Goal: Task Accomplishment & Management: Use online tool/utility

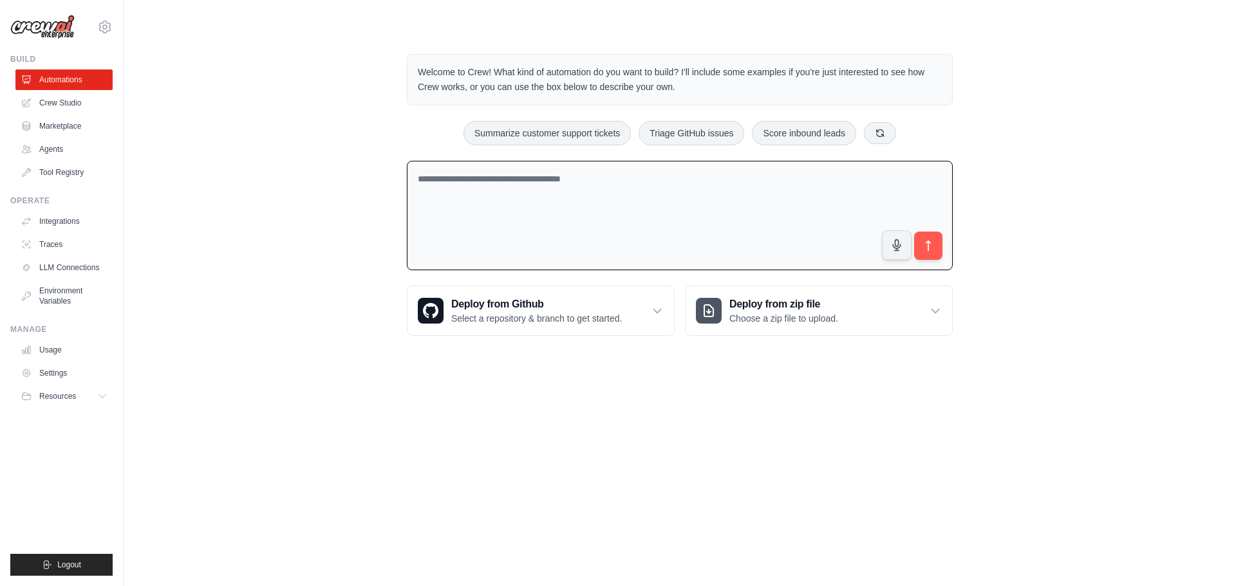
click at [555, 239] on textarea at bounding box center [680, 216] width 546 height 110
click at [566, 210] on textarea at bounding box center [680, 216] width 546 height 110
drag, startPoint x: 636, startPoint y: 89, endPoint x: 683, endPoint y: 91, distance: 47.0
click at [683, 91] on p "Welcome to Crew! What kind of automation do you want to build? I'll include som…" at bounding box center [680, 80] width 524 height 30
click at [653, 83] on p "Welcome to Crew! What kind of automation do you want to build? I'll include som…" at bounding box center [680, 80] width 524 height 30
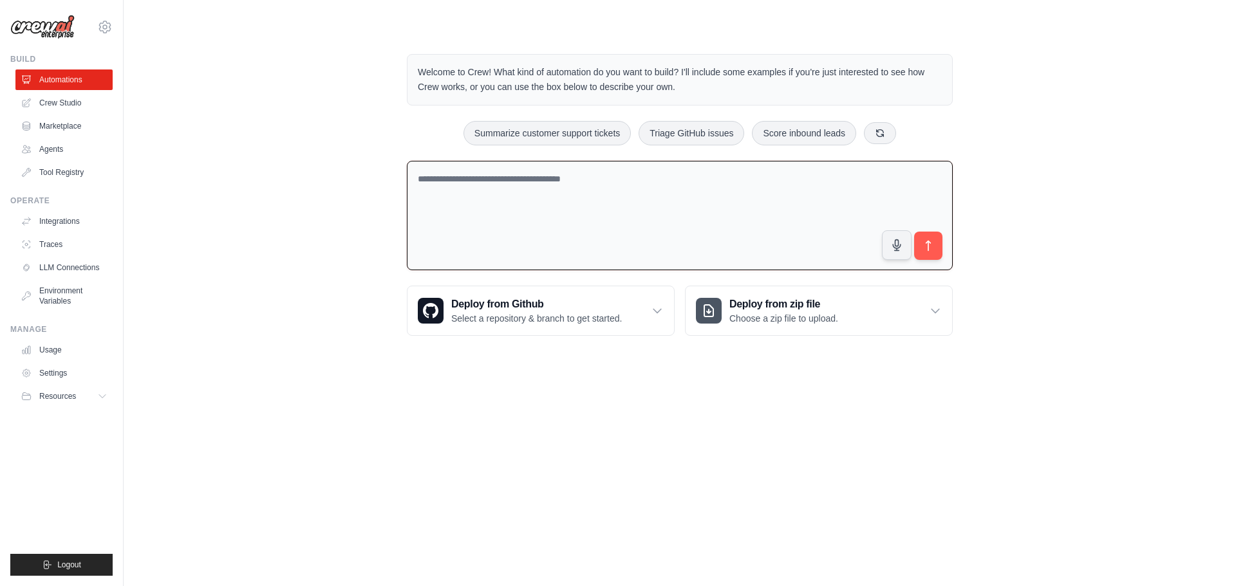
click at [653, 83] on p "Welcome to Crew! What kind of automation do you want to build? I'll include som…" at bounding box center [680, 80] width 524 height 30
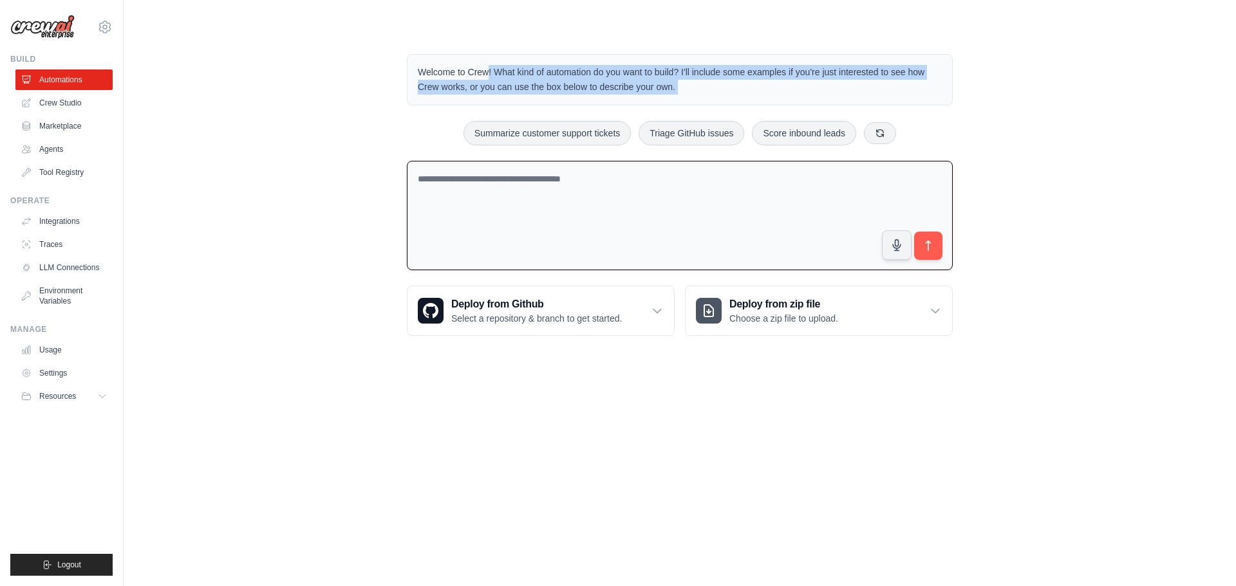
click at [653, 83] on p "Welcome to Crew! What kind of automation do you want to build? I'll include som…" at bounding box center [680, 80] width 524 height 30
